Goal: Navigation & Orientation: Go to known website

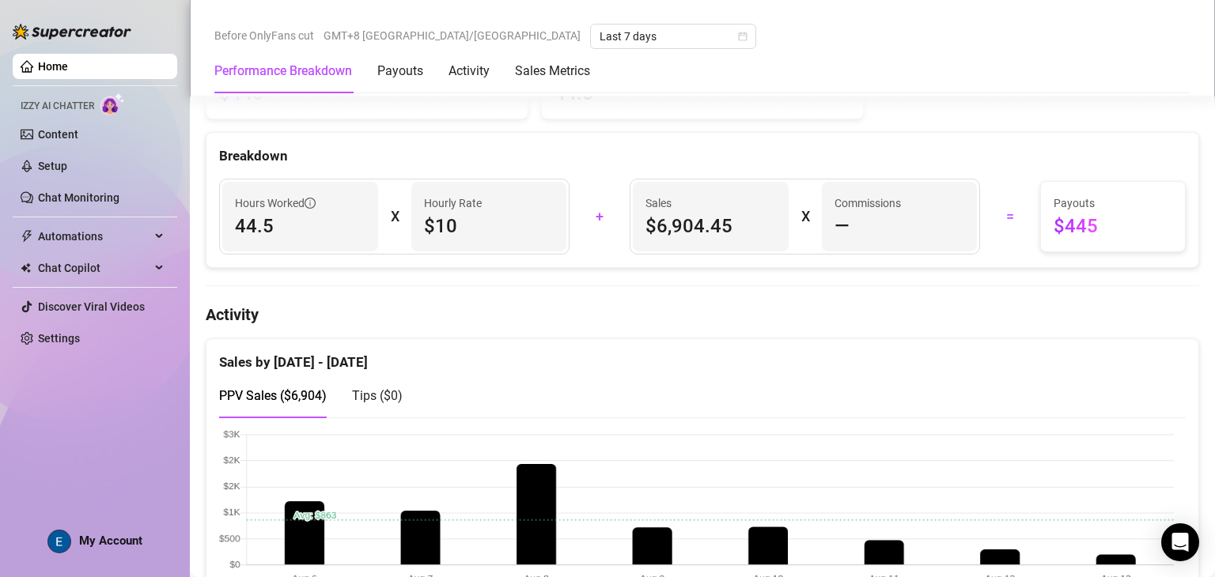
scroll to position [633, 0]
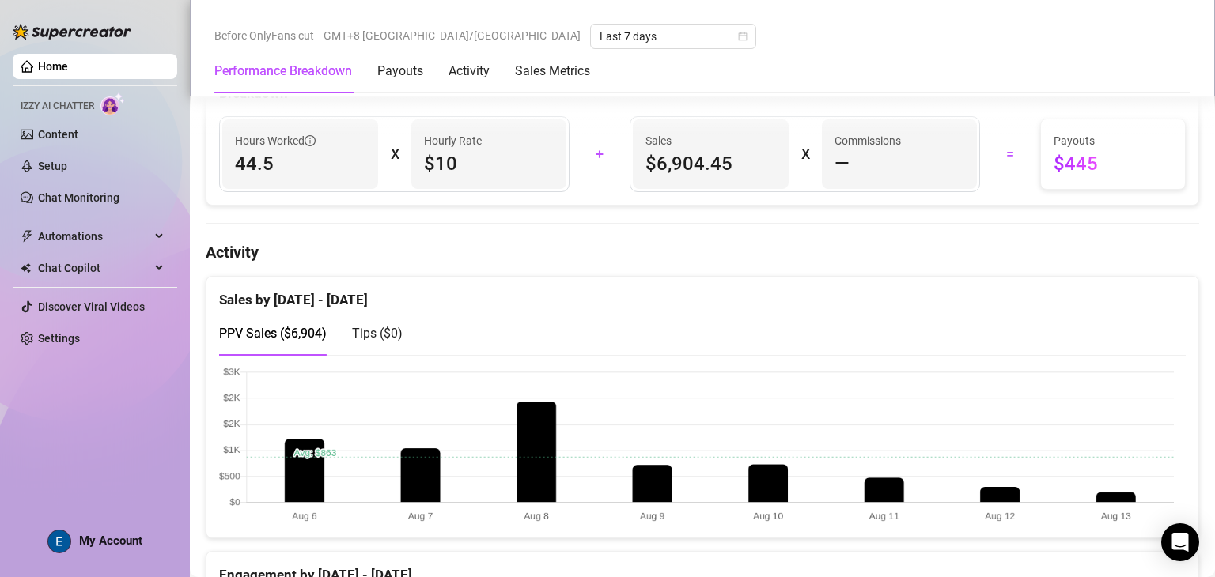
click at [392, 37] on span "GMT+8 [GEOGRAPHIC_DATA]/[GEOGRAPHIC_DATA]" at bounding box center [451, 36] width 257 height 24
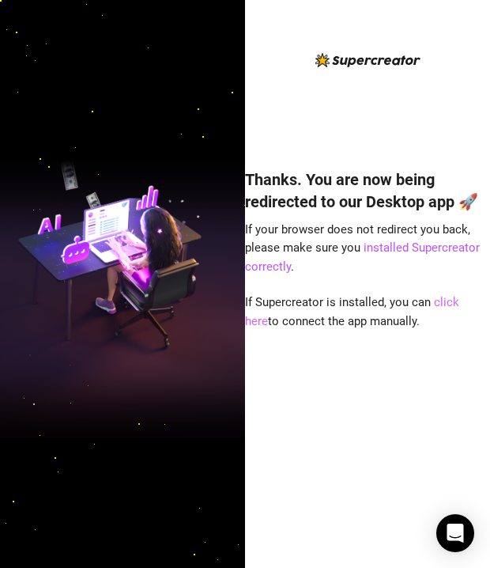
click at [455, 302] on link "click here" at bounding box center [352, 311] width 214 height 33
click at [460, 306] on link "click here" at bounding box center [352, 311] width 214 height 33
click at [440, 120] on div "Thanks. You are now being redirected to our Desktop app 🚀 If your browser does …" at bounding box center [367, 297] width 245 height 492
